Goal: Information Seeking & Learning: Learn about a topic

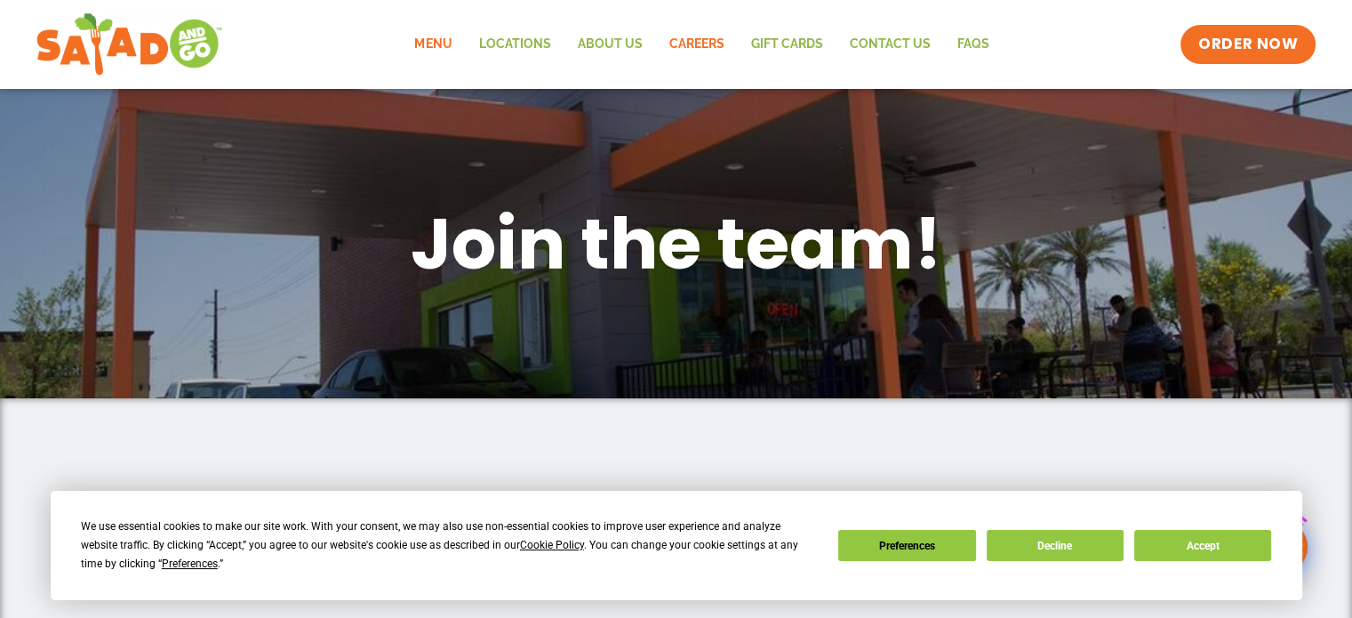
click at [432, 44] on link "Menu" at bounding box center [433, 44] width 64 height 41
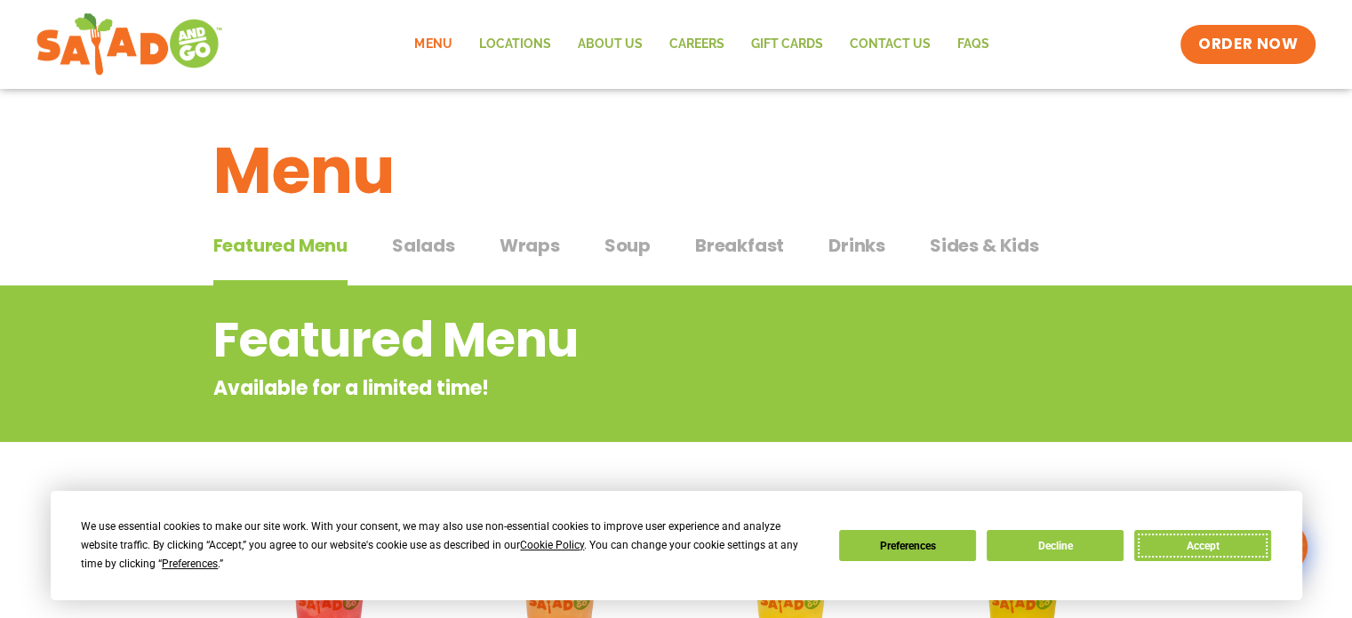
click at [1202, 545] on button "Accept" at bounding box center [1202, 545] width 137 height 31
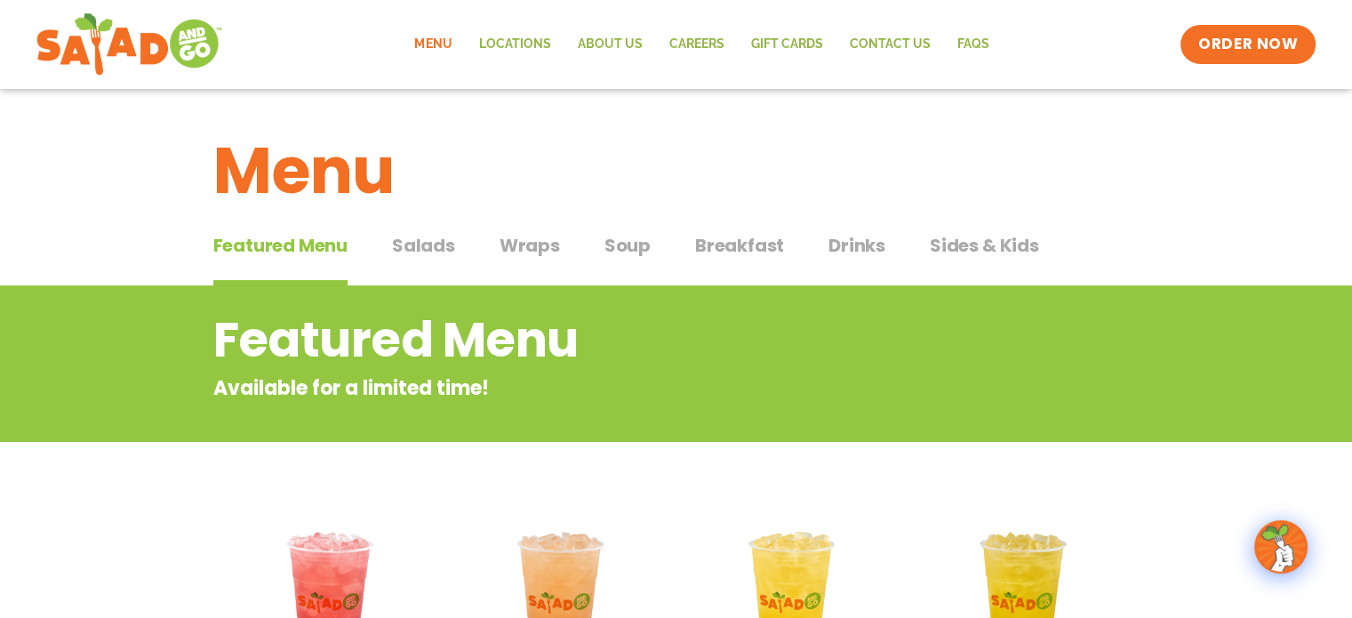
click at [420, 241] on span "Salads" at bounding box center [423, 245] width 63 height 27
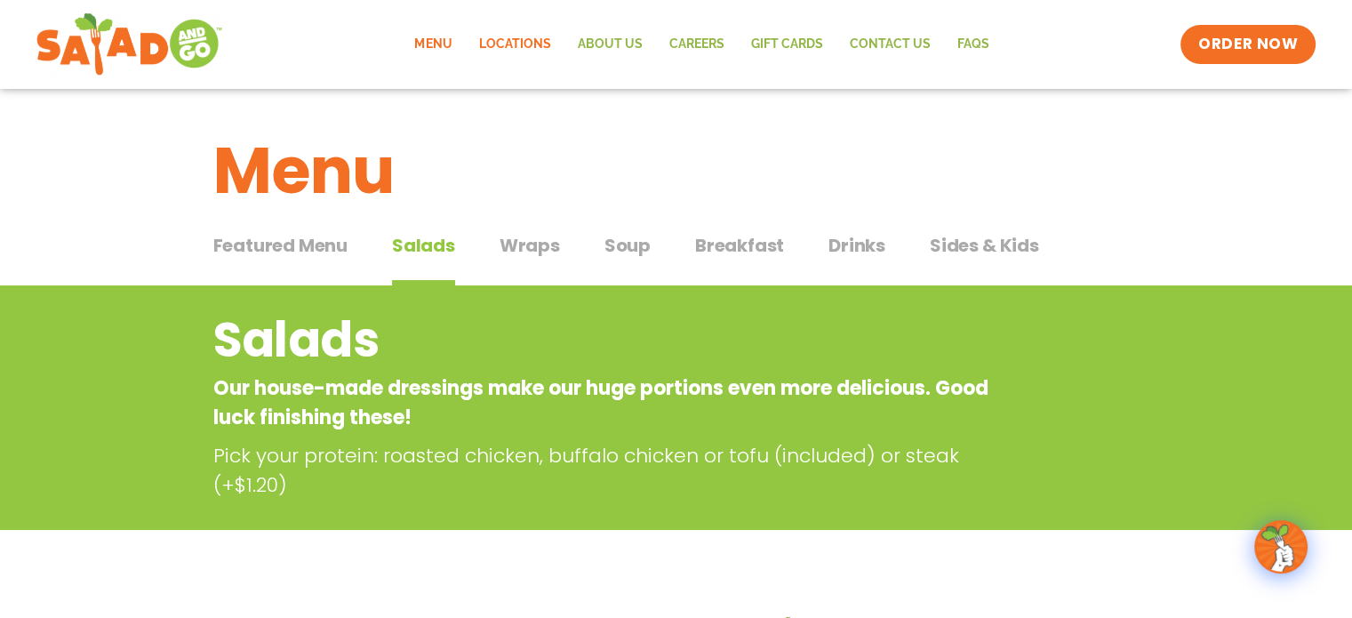
click at [512, 37] on link "Locations" at bounding box center [514, 44] width 99 height 41
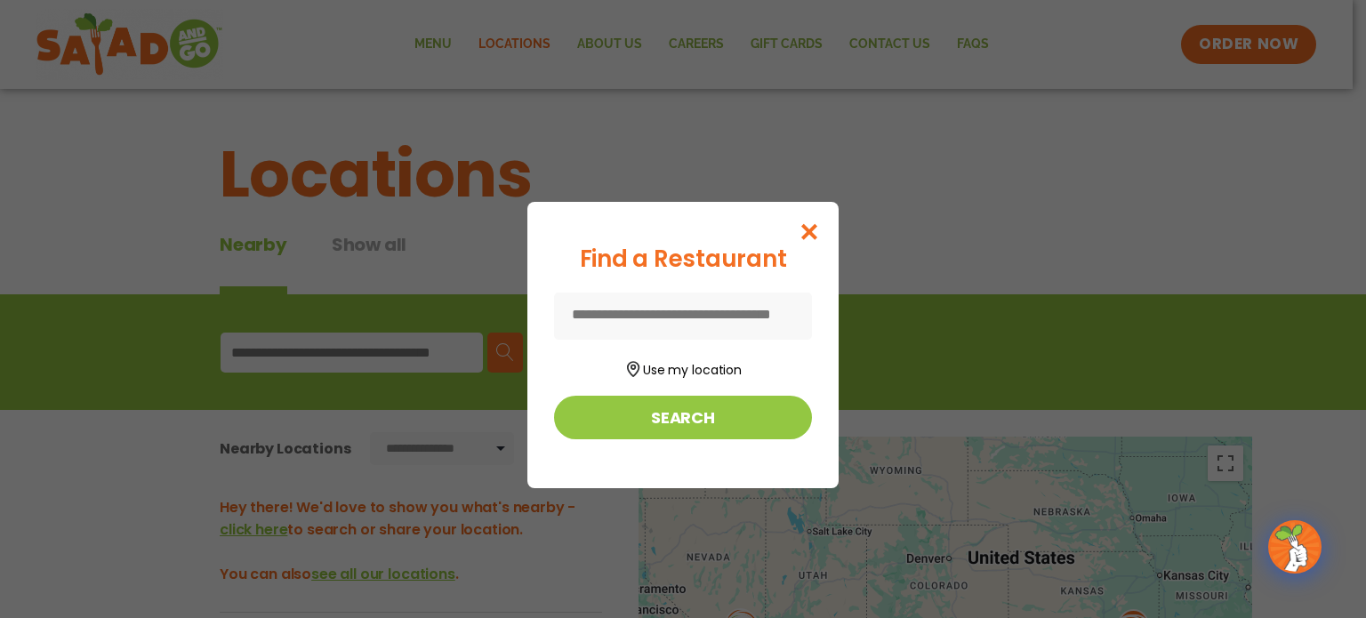
click at [669, 311] on input at bounding box center [683, 316] width 258 height 47
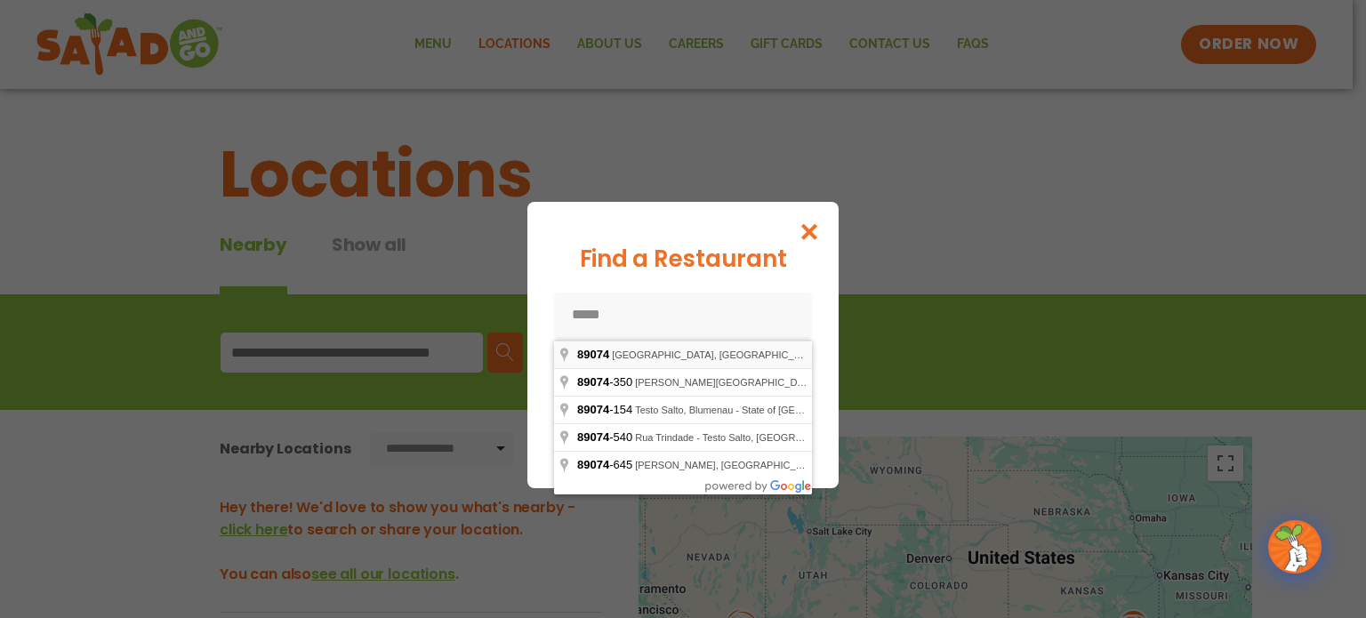
type input "**********"
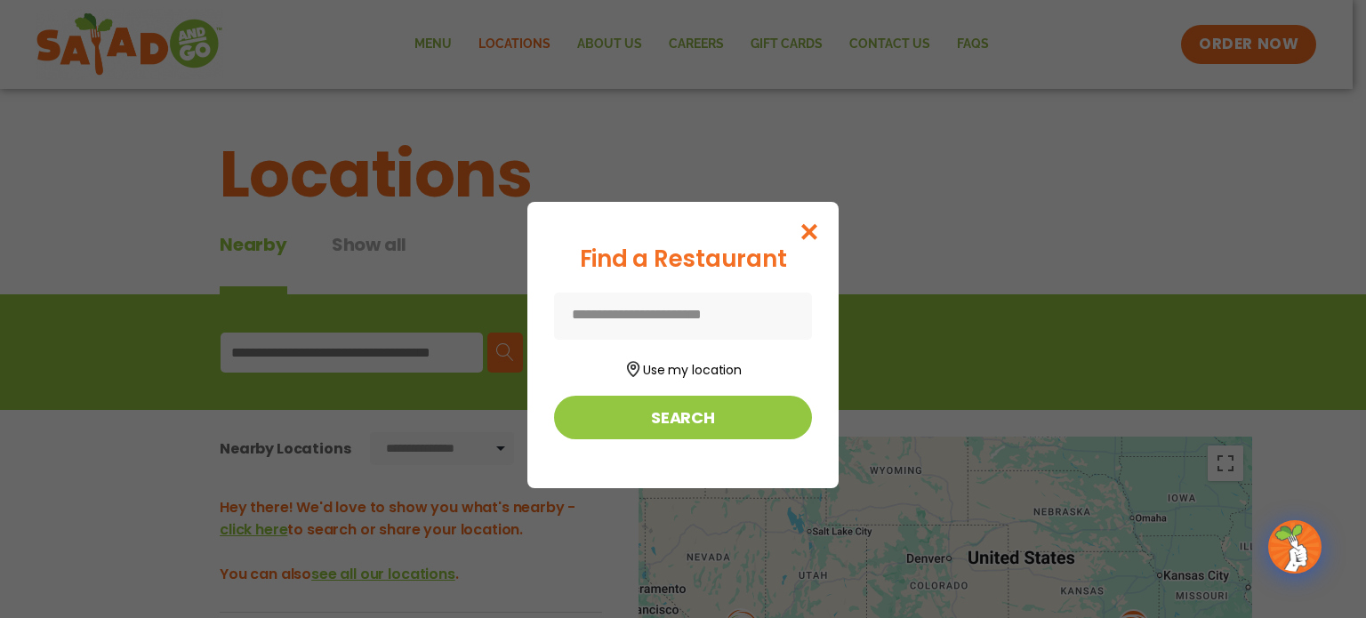
type input "**********"
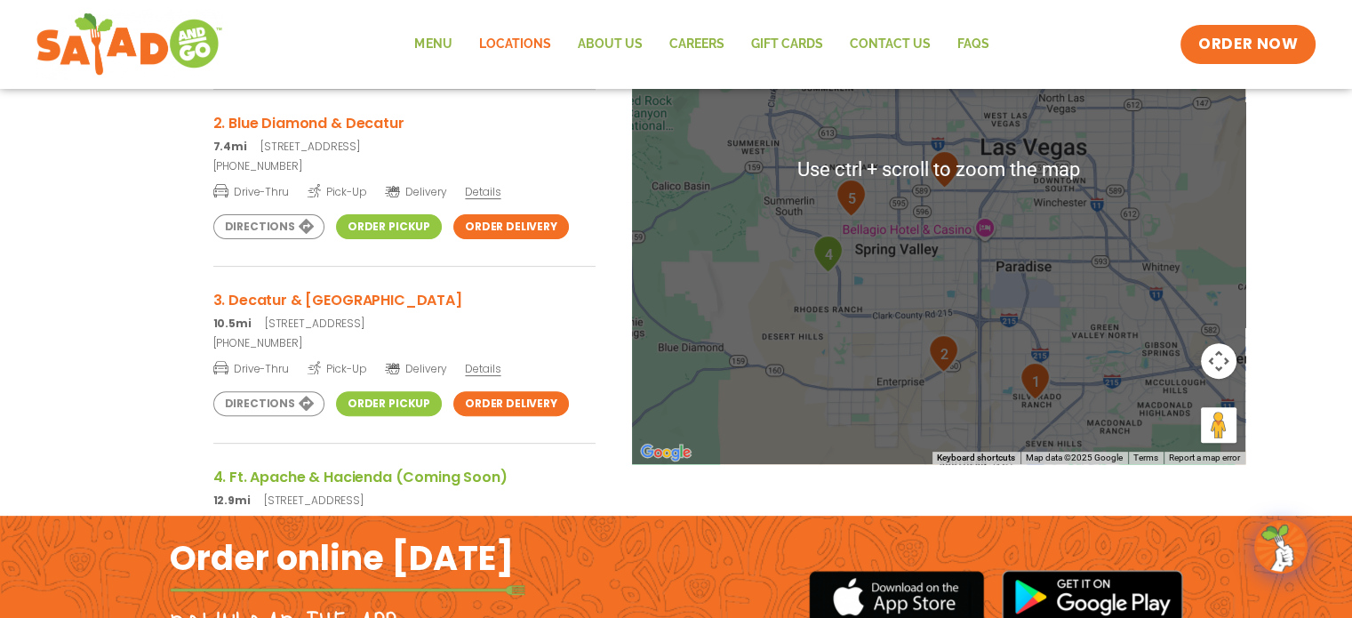
scroll to position [582, 0]
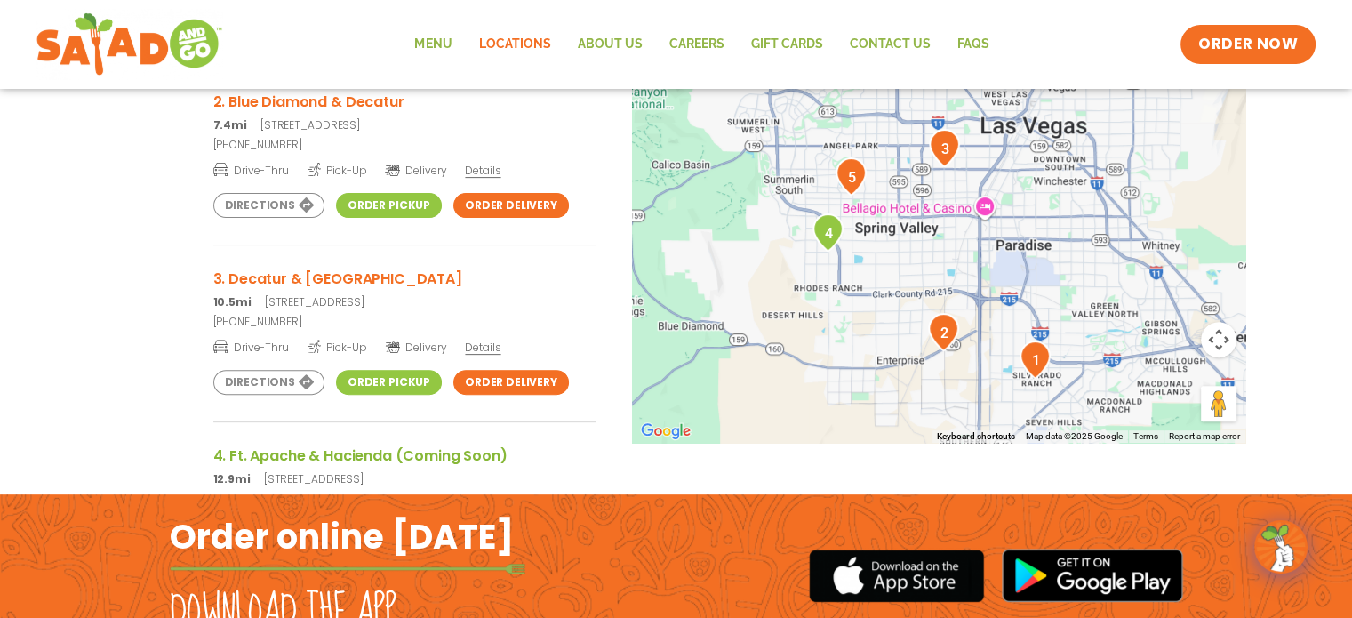
click at [1030, 356] on img "1" at bounding box center [1035, 360] width 31 height 38
click at [1036, 358] on img "1" at bounding box center [1035, 360] width 31 height 38
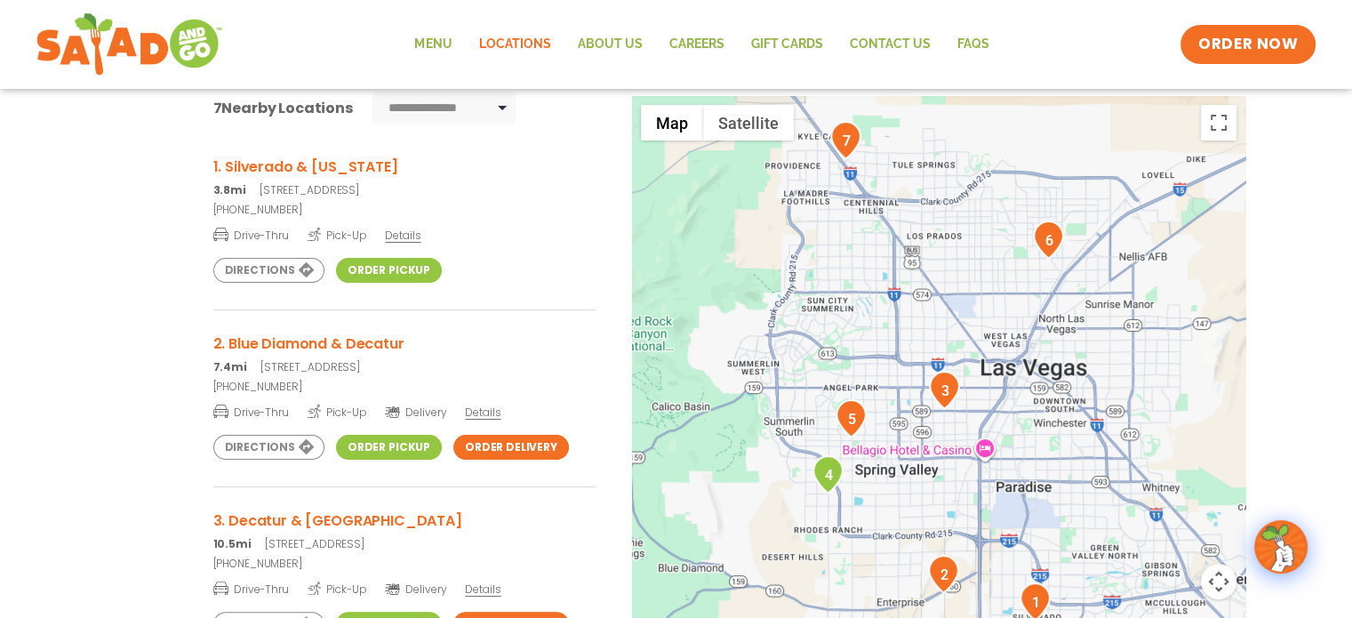
scroll to position [285, 0]
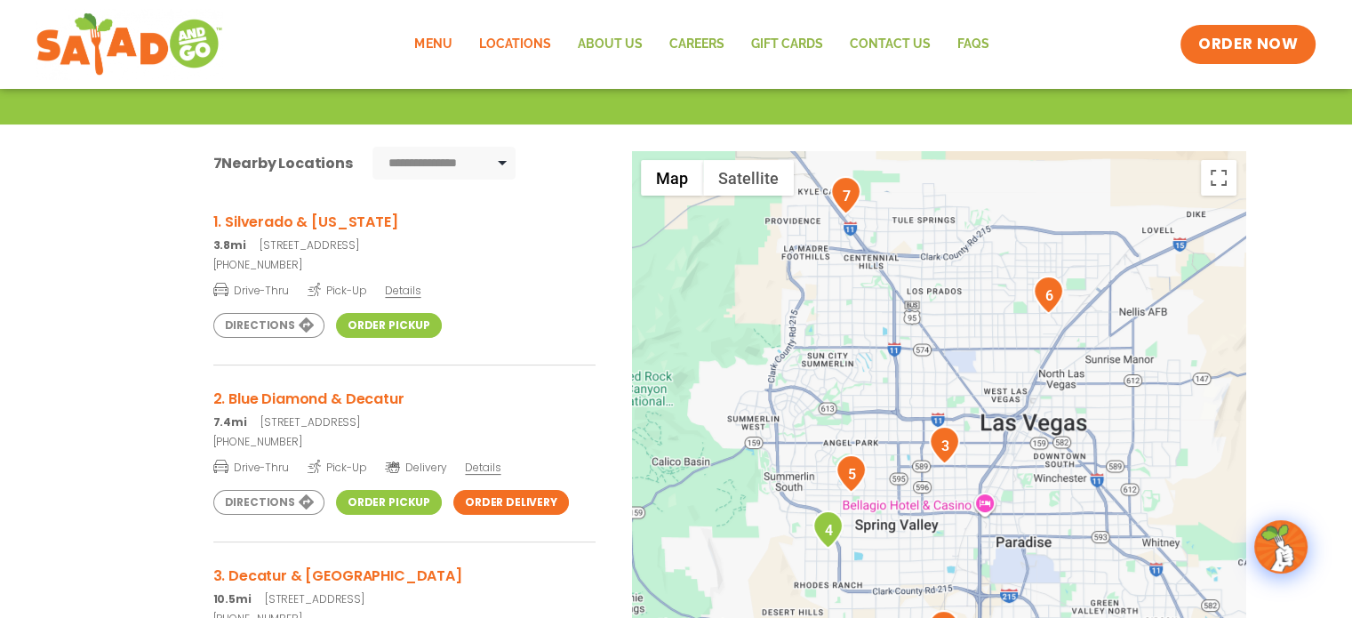
click at [445, 42] on link "Menu" at bounding box center [433, 44] width 64 height 41
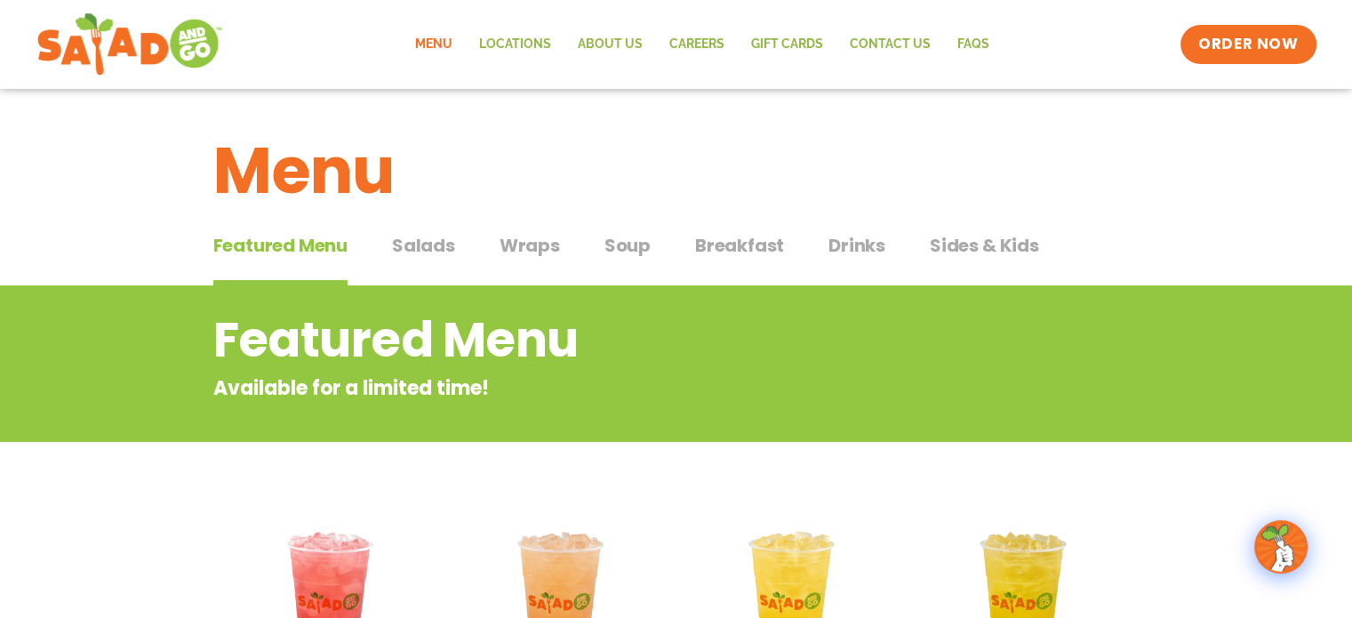
click at [395, 243] on span "Salads" at bounding box center [423, 245] width 63 height 27
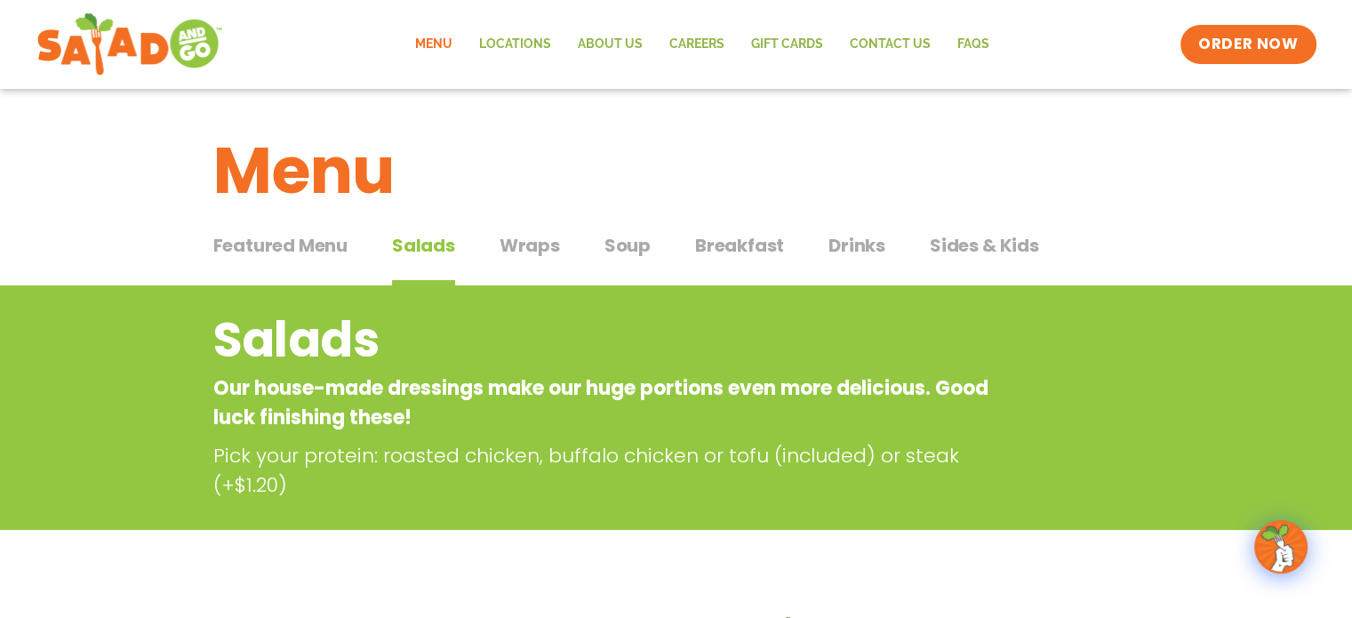
click at [521, 244] on span "Wraps" at bounding box center [530, 245] width 60 height 27
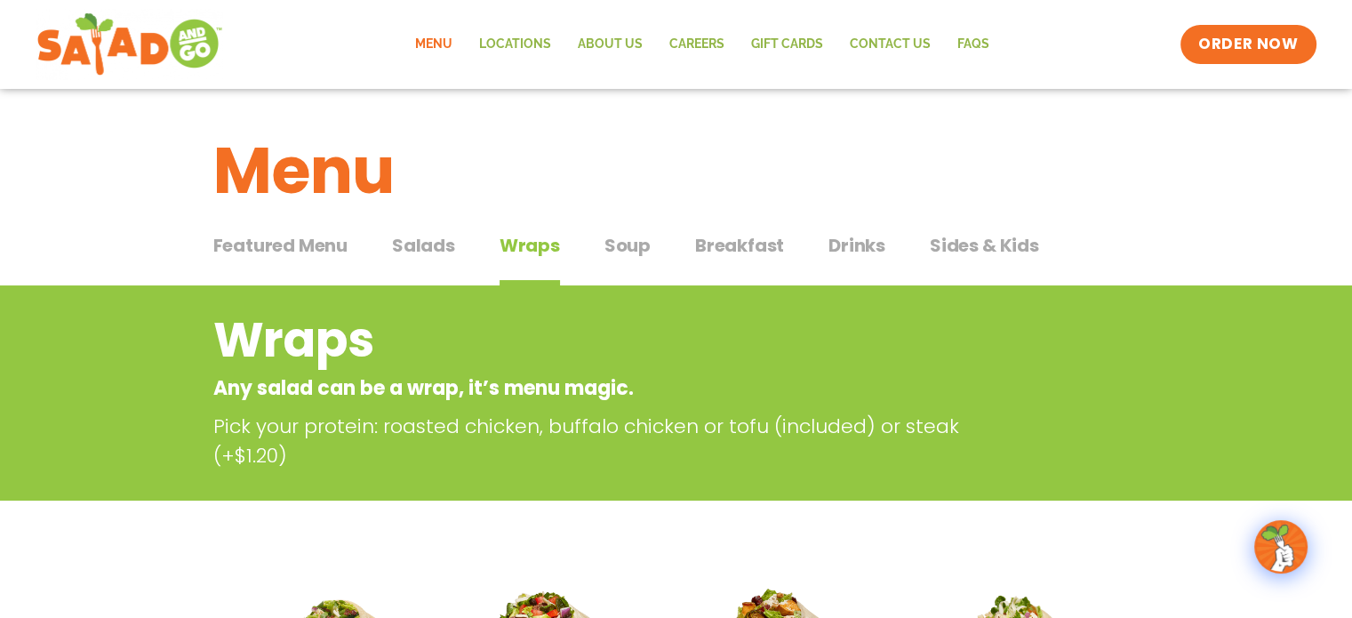
click at [615, 244] on span "Soup" at bounding box center [628, 245] width 46 height 27
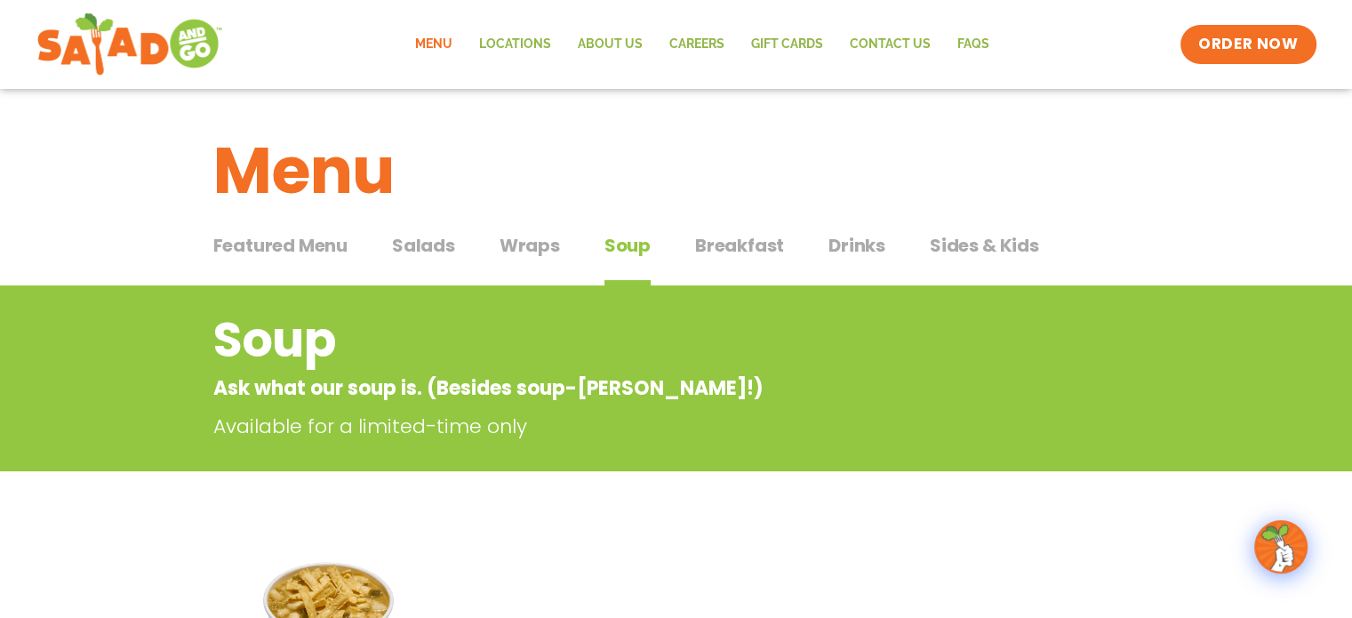
click at [739, 245] on span "Breakfast" at bounding box center [739, 245] width 89 height 27
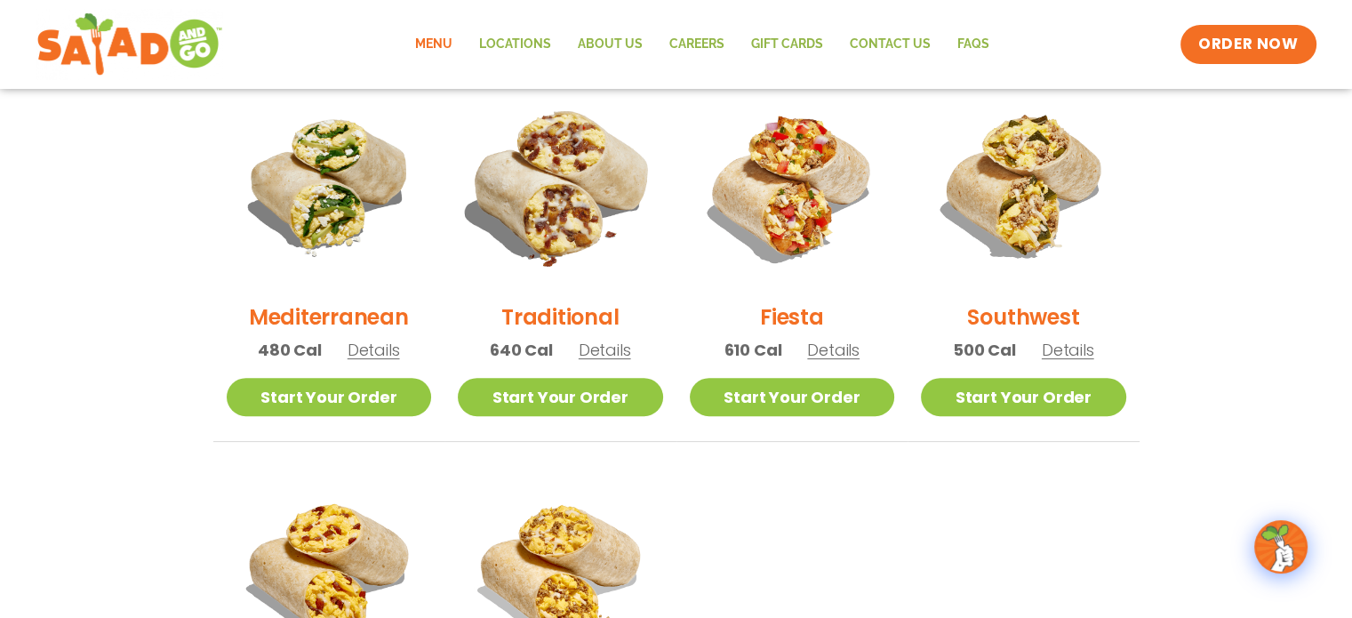
scroll to position [445, 0]
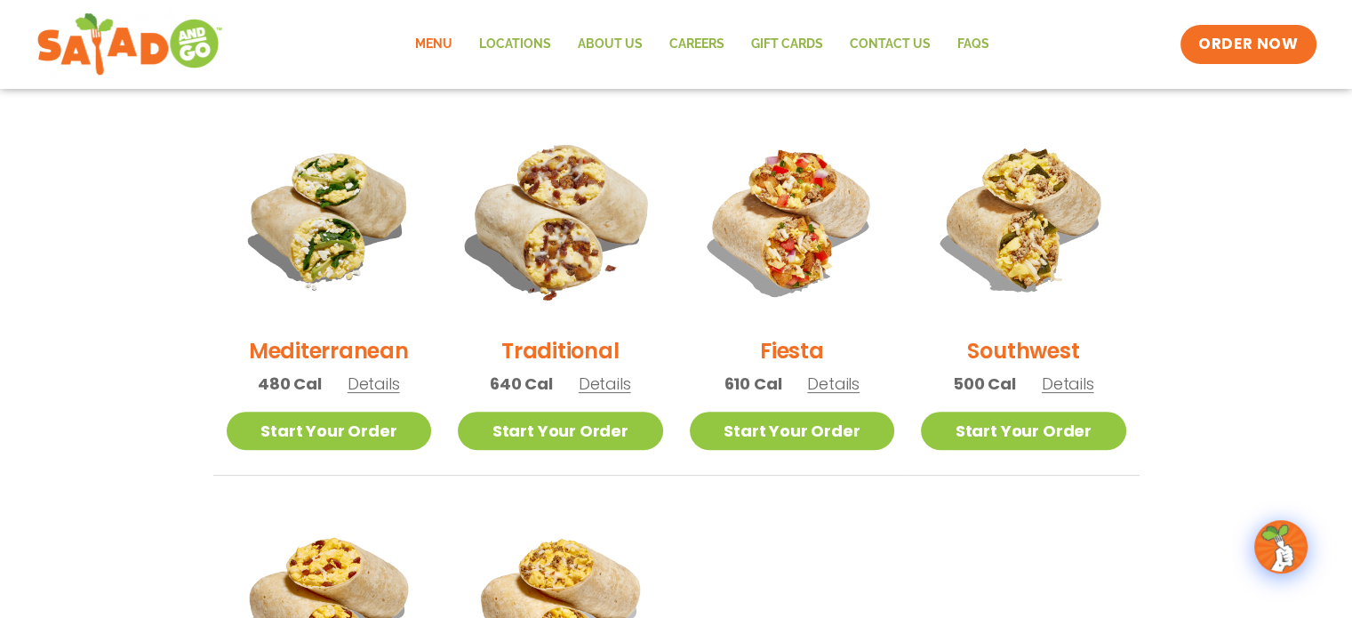
click at [548, 241] on img at bounding box center [560, 219] width 241 height 241
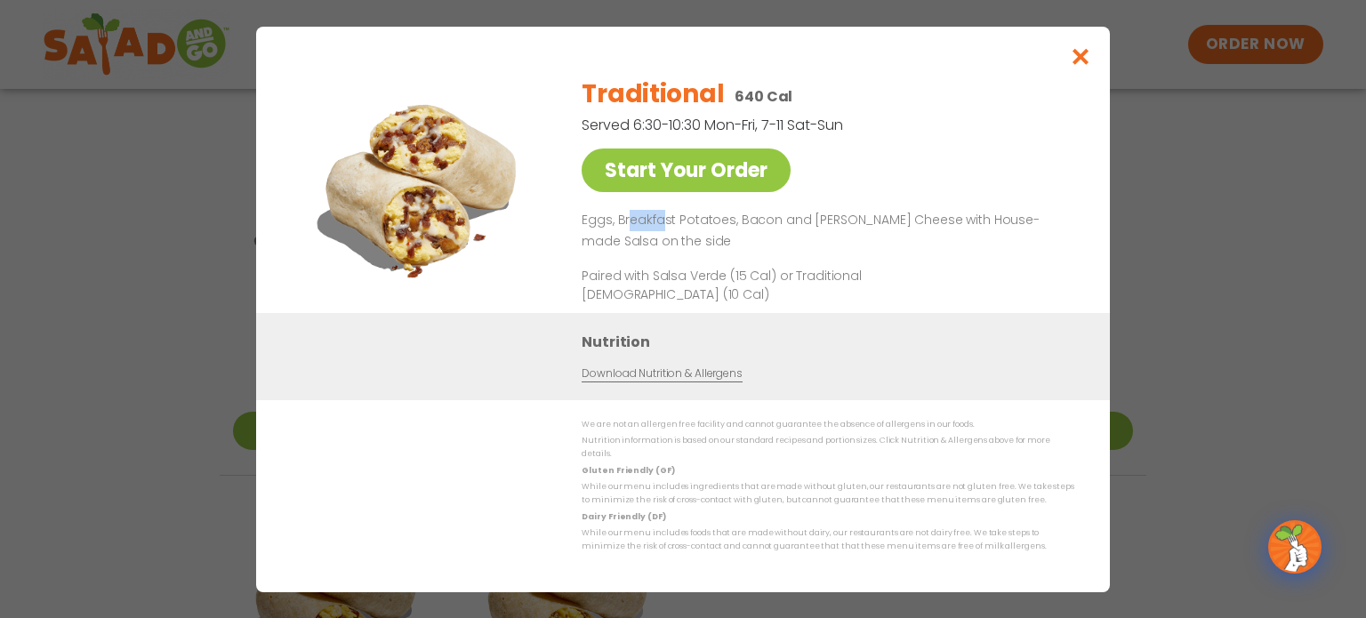
drag, startPoint x: 637, startPoint y: 223, endPoint x: 661, endPoint y: 227, distance: 25.1
click at [661, 227] on p "Eggs, Breakfast Potatoes, Bacon and Pepper Jack Cheese with House-made Salsa on…" at bounding box center [823, 231] width 485 height 43
click at [671, 226] on p "Eggs, Breakfast Potatoes, Bacon and Pepper Jack Cheese with House-made Salsa on…" at bounding box center [823, 231] width 485 height 43
drag, startPoint x: 640, startPoint y: 224, endPoint x: 867, endPoint y: 222, distance: 226.7
click at [867, 222] on p "Eggs, Breakfast Potatoes, Bacon and Pepper Jack Cheese with House-made Salsa on…" at bounding box center [823, 231] width 485 height 43
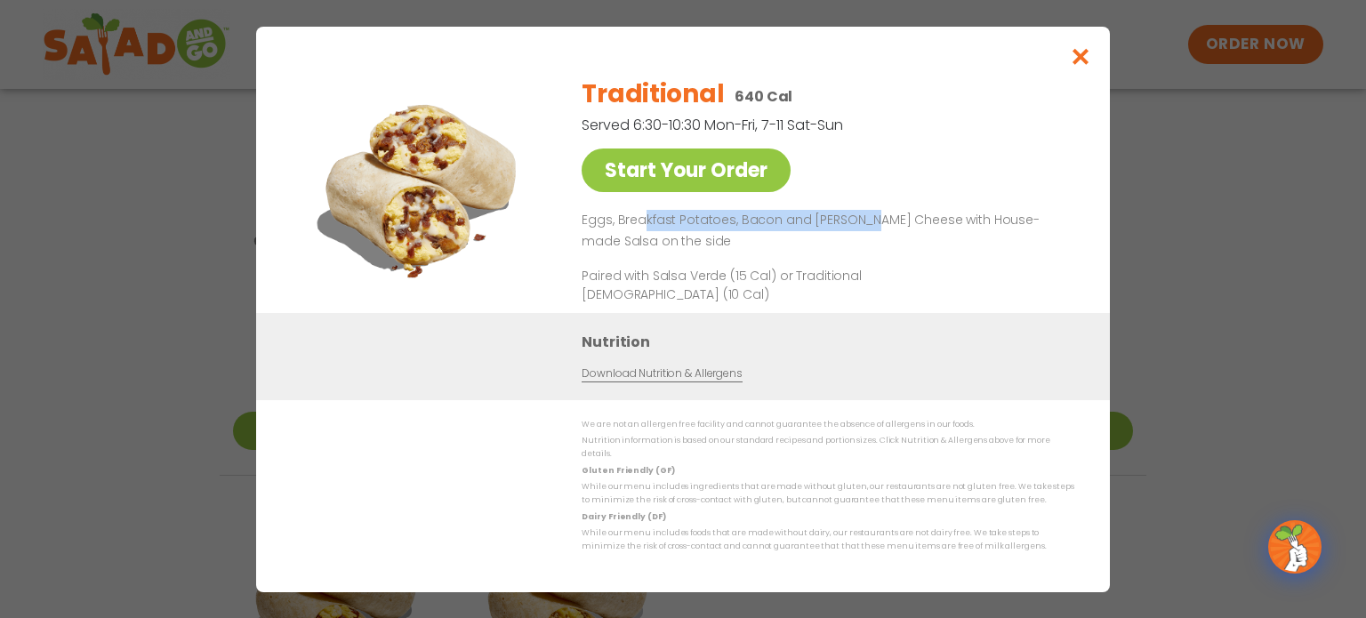
click at [867, 222] on p "Eggs, Breakfast Potatoes, Bacon and Pepper Jack Cheese with House-made Salsa on…" at bounding box center [823, 231] width 485 height 43
drag, startPoint x: 600, startPoint y: 244, endPoint x: 648, endPoint y: 244, distance: 48.0
click at [648, 244] on p "Eggs, Breakfast Potatoes, Bacon and Pepper Jack Cheese with House-made Salsa on…" at bounding box center [823, 231] width 485 height 43
click at [661, 244] on p "Eggs, Breakfast Potatoes, Bacon and Pepper Jack Cheese with House-made Salsa on…" at bounding box center [823, 231] width 485 height 43
drag, startPoint x: 661, startPoint y: 244, endPoint x: 607, endPoint y: 235, distance: 55.1
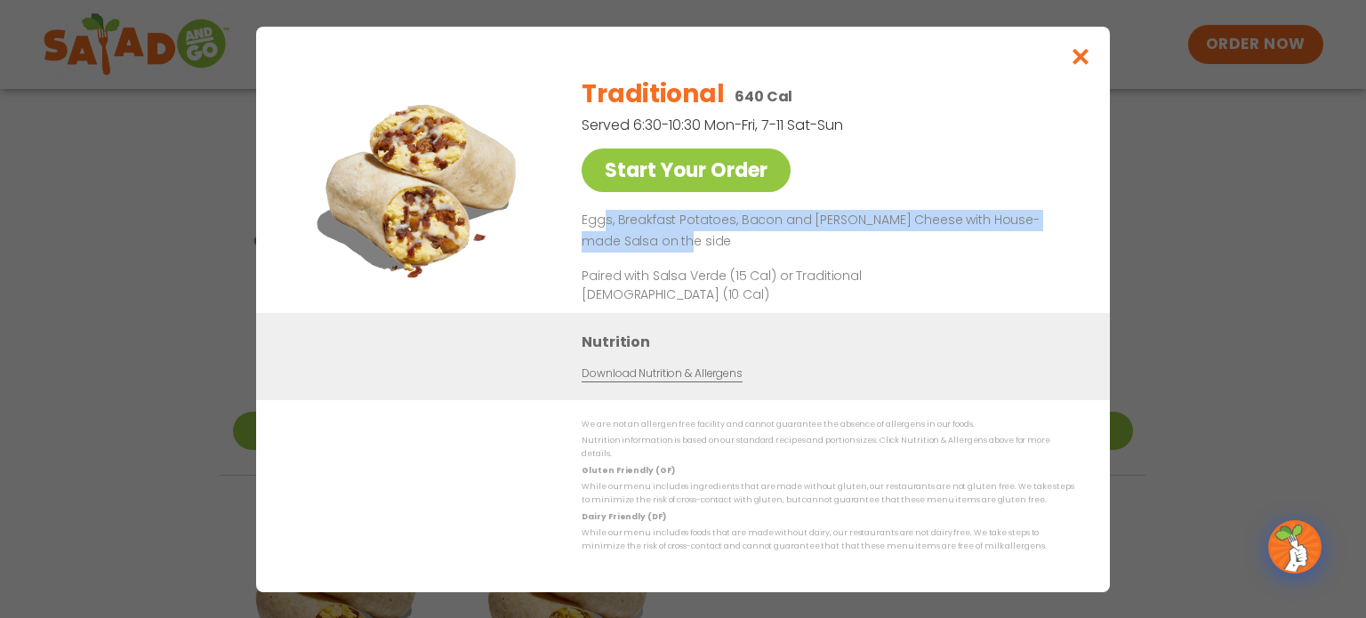
click at [607, 235] on p "Eggs, Breakfast Potatoes, Bacon and Pepper Jack Cheese with House-made Salsa on…" at bounding box center [823, 231] width 485 height 43
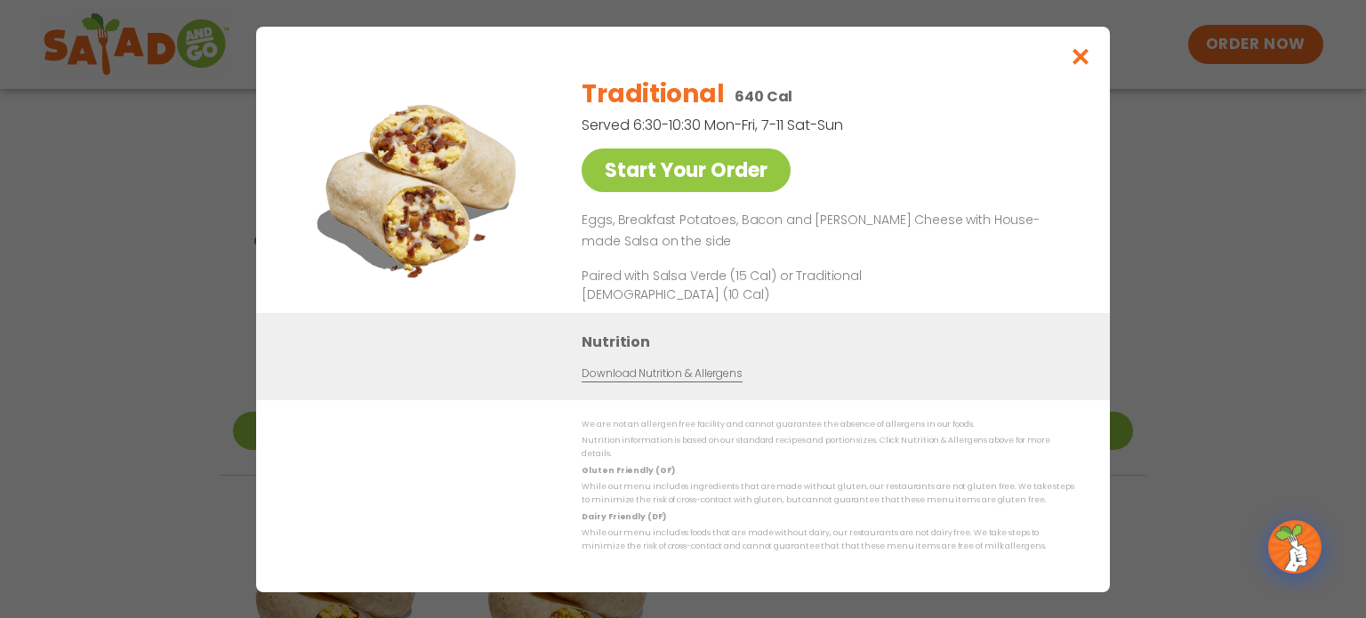
click at [681, 284] on p "Paired with Salsa Verde (15 Cal) or Traditional Salsa (10 Cal)" at bounding box center [745, 284] width 329 height 37
click at [811, 282] on p "Paired with Salsa Verde (15 Cal) or Traditional Salsa (10 Cal)" at bounding box center [745, 284] width 329 height 37
click at [669, 273] on p "Paired with Salsa Verde (15 Cal) or Traditional Salsa (10 Cal)" at bounding box center [745, 284] width 329 height 37
click at [1082, 63] on icon "Close modal" at bounding box center [1081, 56] width 22 height 19
